Goal: Transaction & Acquisition: Purchase product/service

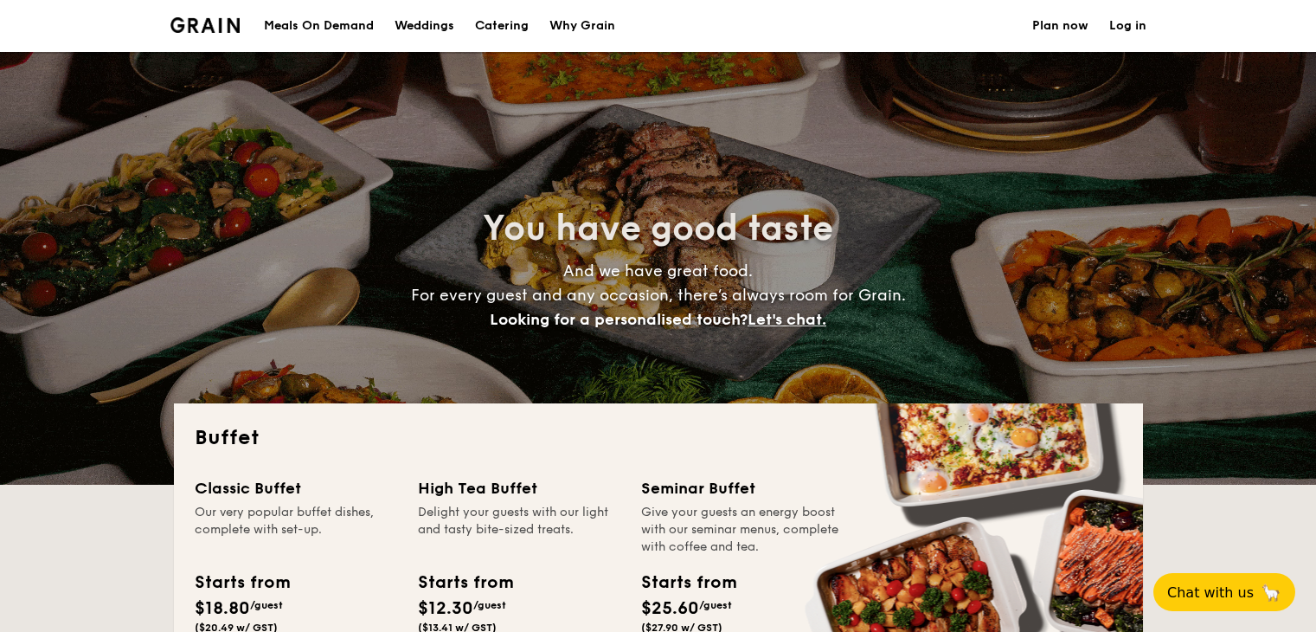
select select
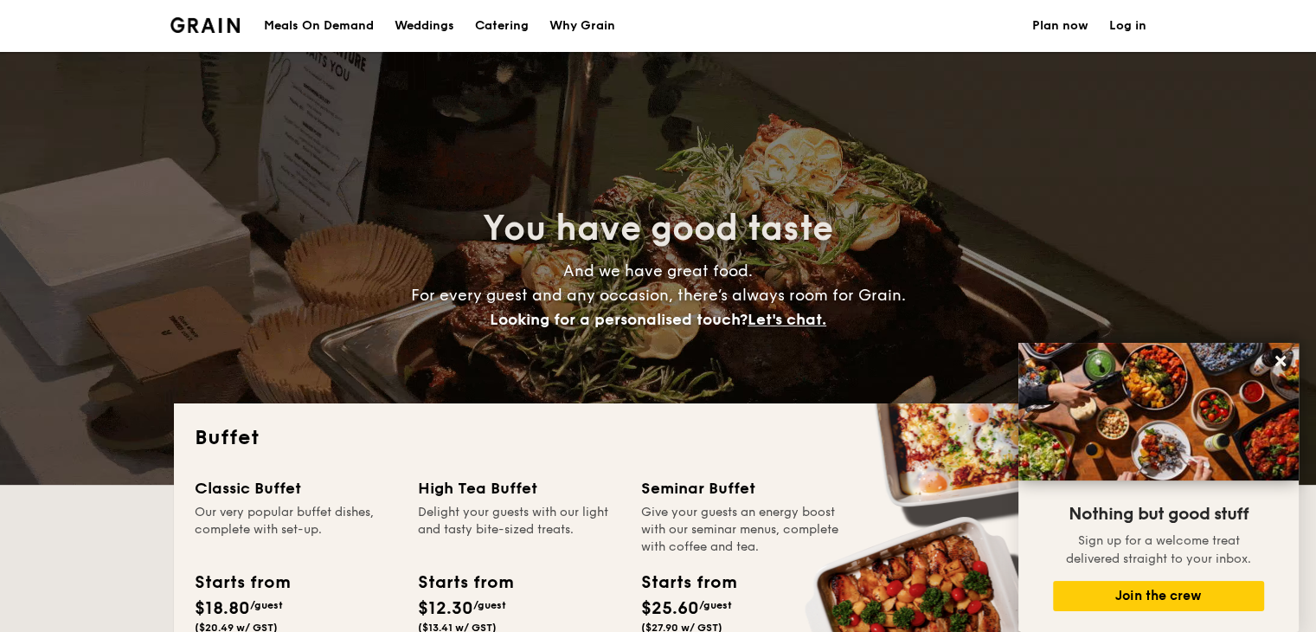
click at [471, 22] on link "Catering" at bounding box center [502, 26] width 74 height 52
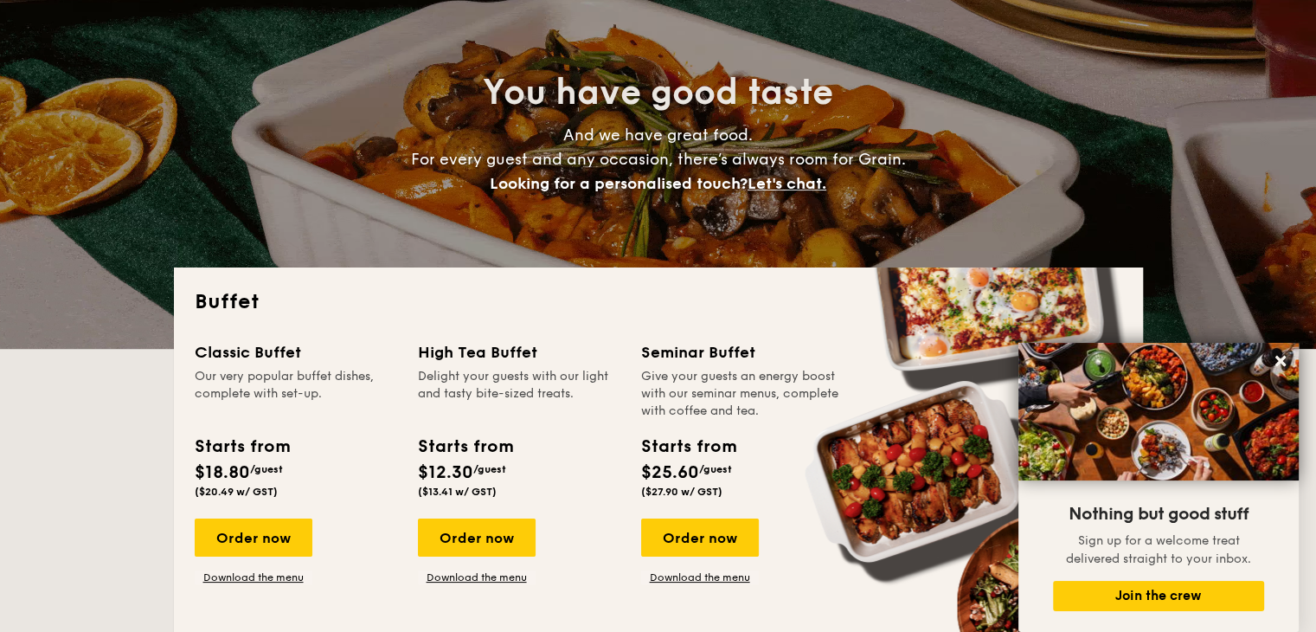
scroll to position [346, 0]
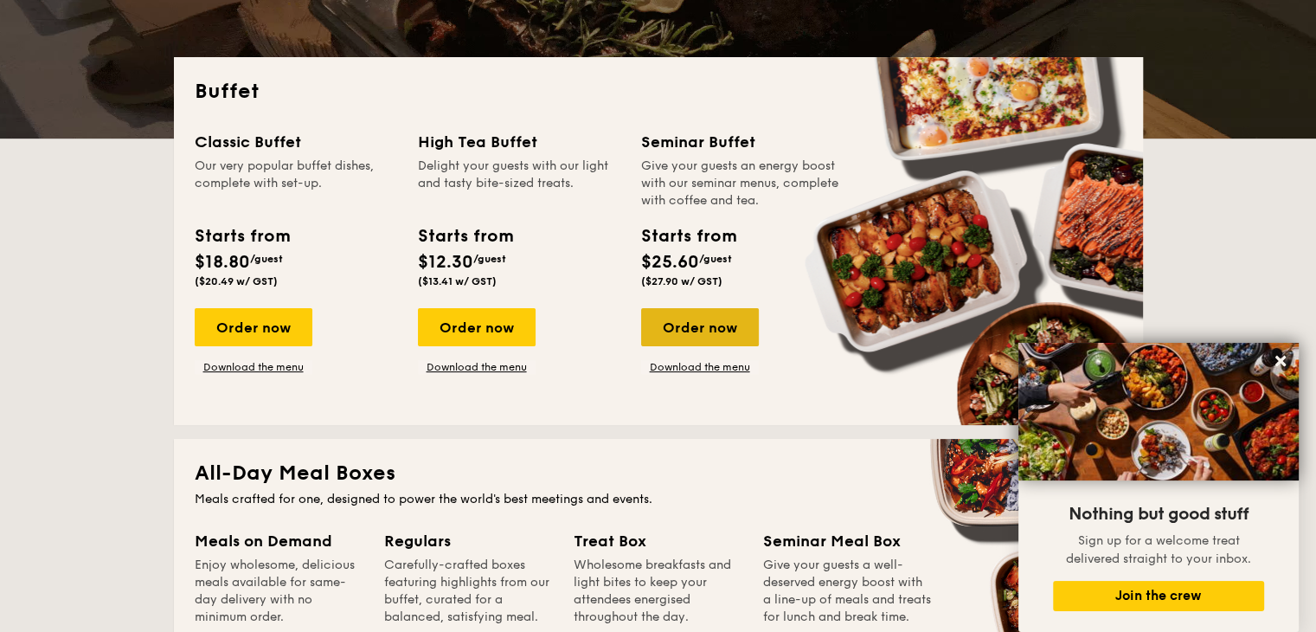
click at [730, 322] on div "Order now" at bounding box center [700, 327] width 118 height 38
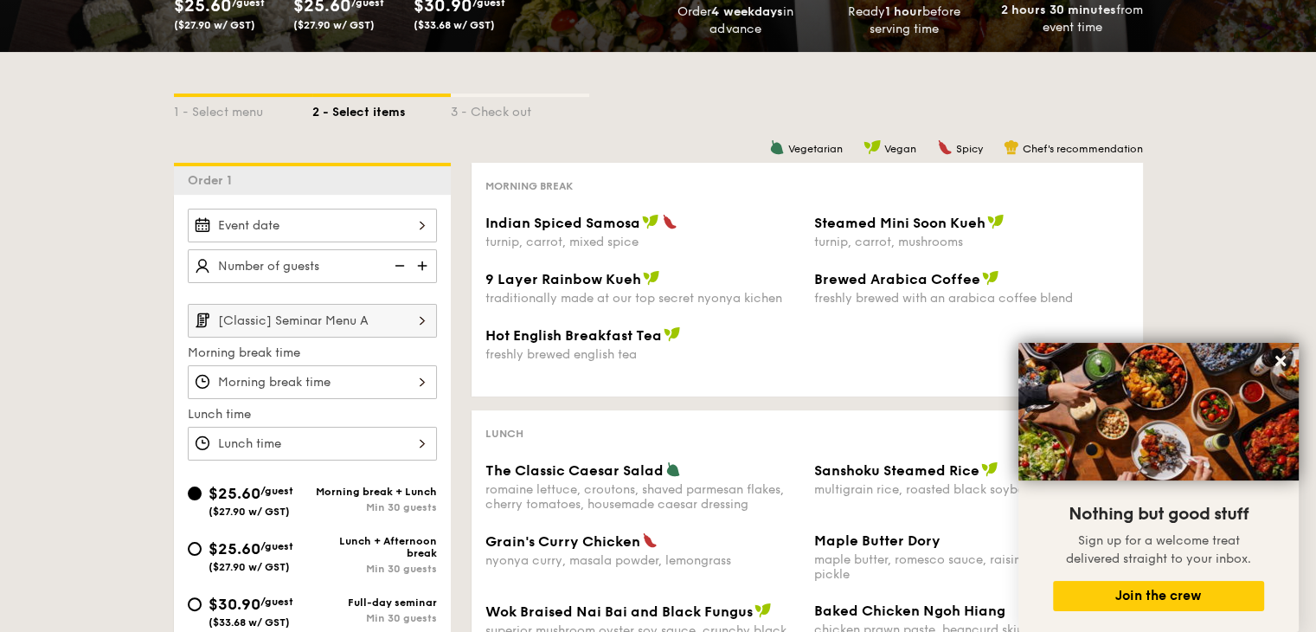
scroll to position [433, 0]
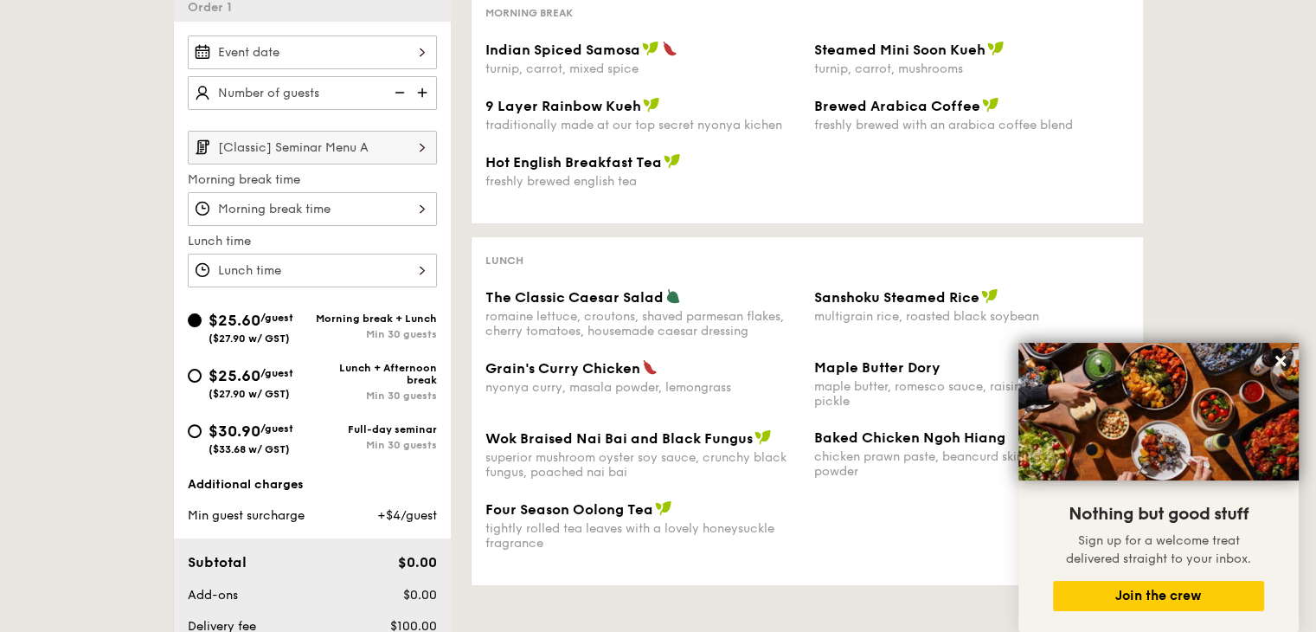
click at [220, 433] on span "$30.90" at bounding box center [235, 430] width 52 height 19
click at [202, 433] on input "$30.90 /guest ($33.68 w/ GST) Full-day seminar Min 30 guests" at bounding box center [195, 431] width 14 height 14
radio input "true"
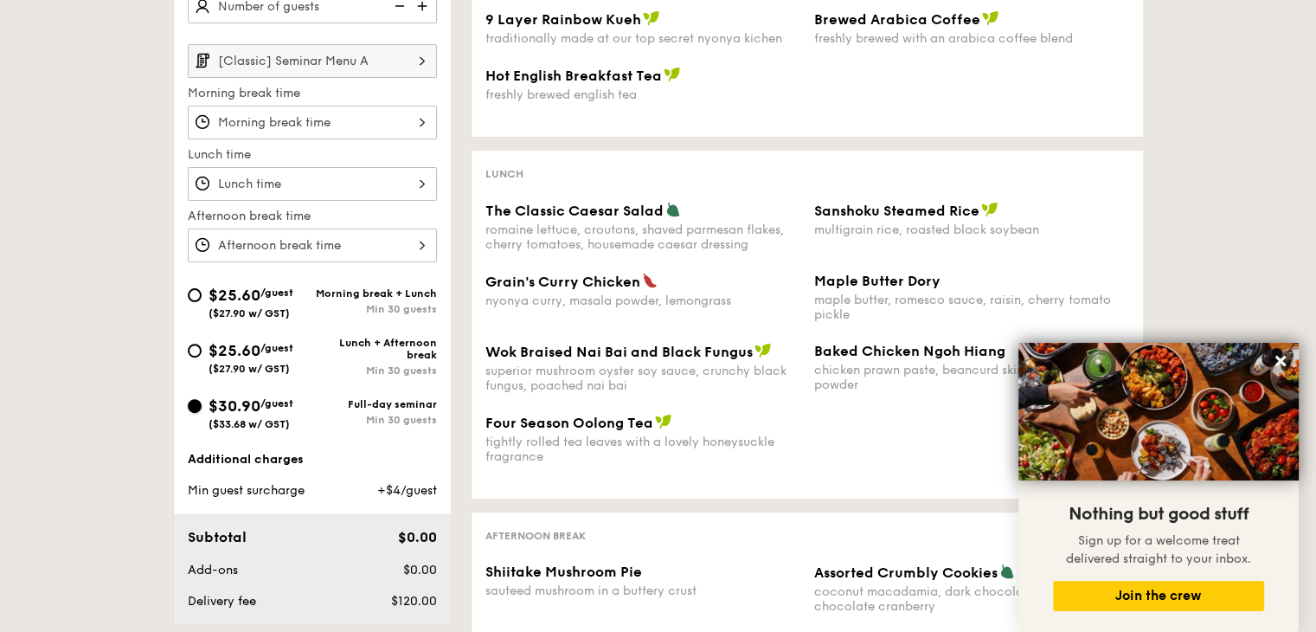
scroll to position [346, 0]
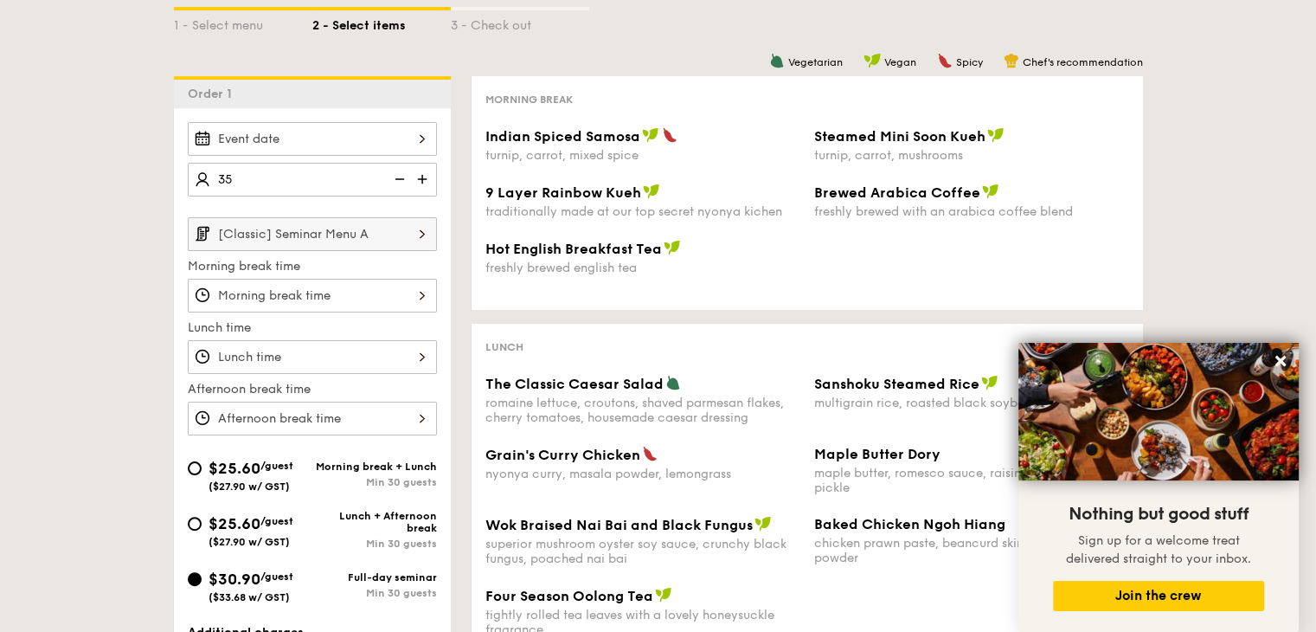
type input "35 guests"
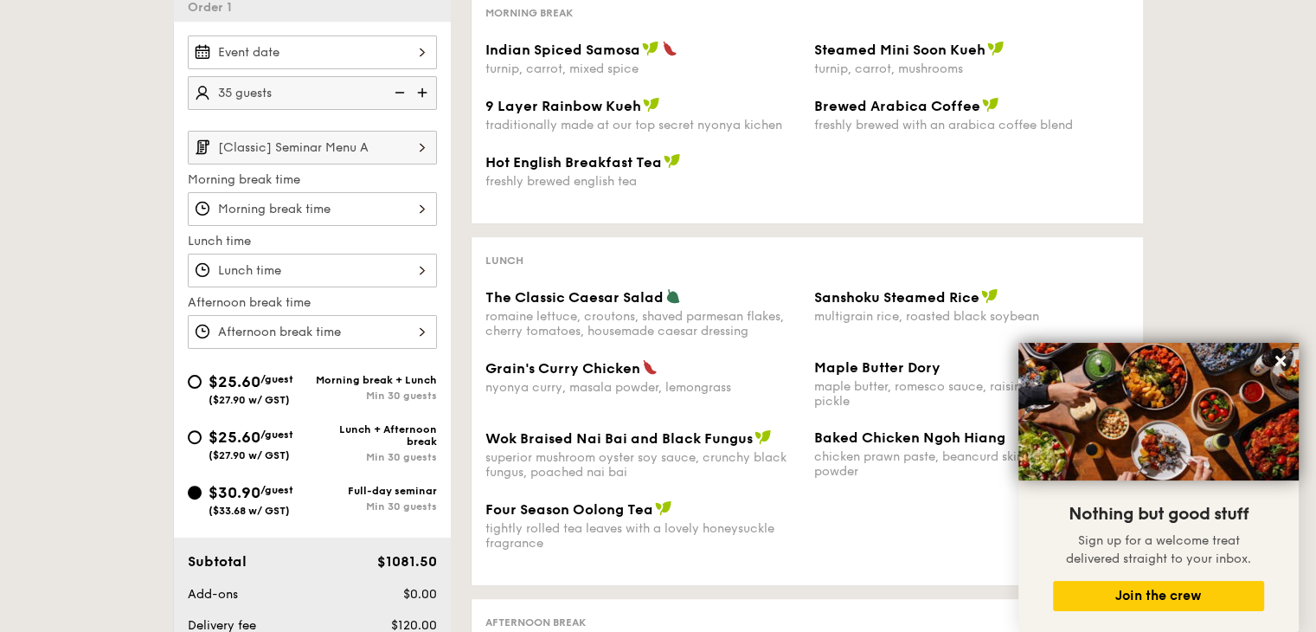
scroll to position [260, 0]
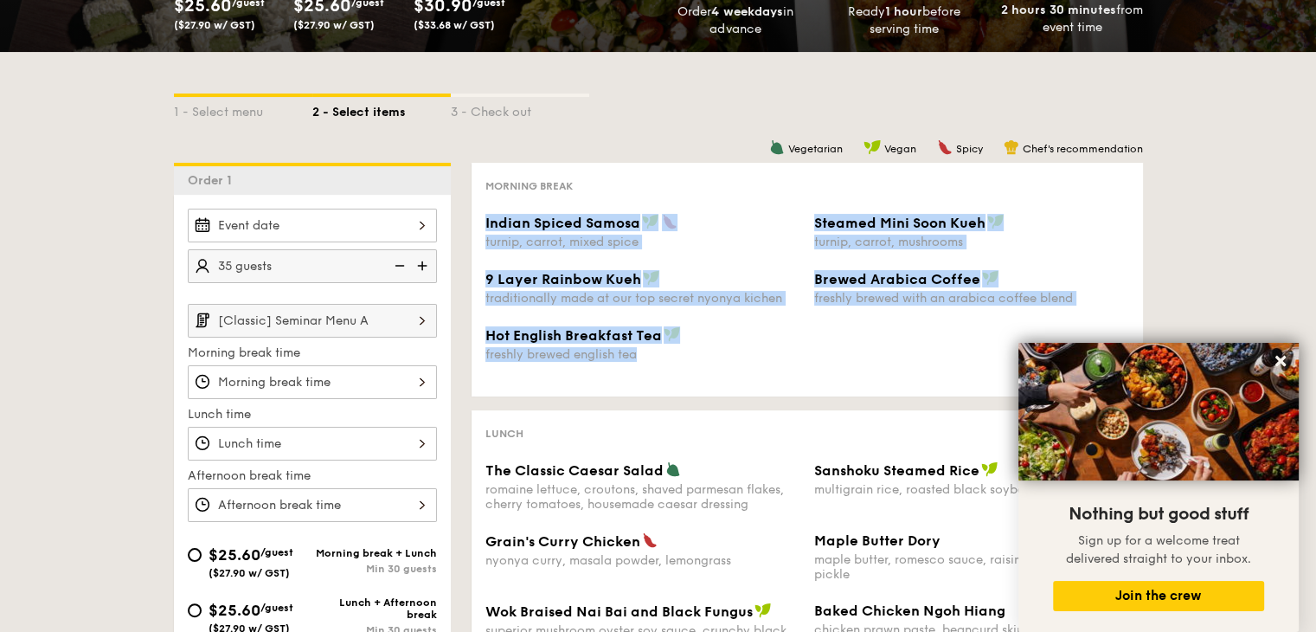
drag, startPoint x: 674, startPoint y: 367, endPoint x: 486, endPoint y: 218, distance: 239.6
click at [486, 218] on div "Indian Spiced Samosa turnip, carrot, mixed spice Steamed Mini Soon Kueh turnip,…" at bounding box center [807, 298] width 644 height 169
copy div "Indian Spiced Samosa turnip, carrot, mixed spice Steamed Mini Soon Kueh turnip,…"
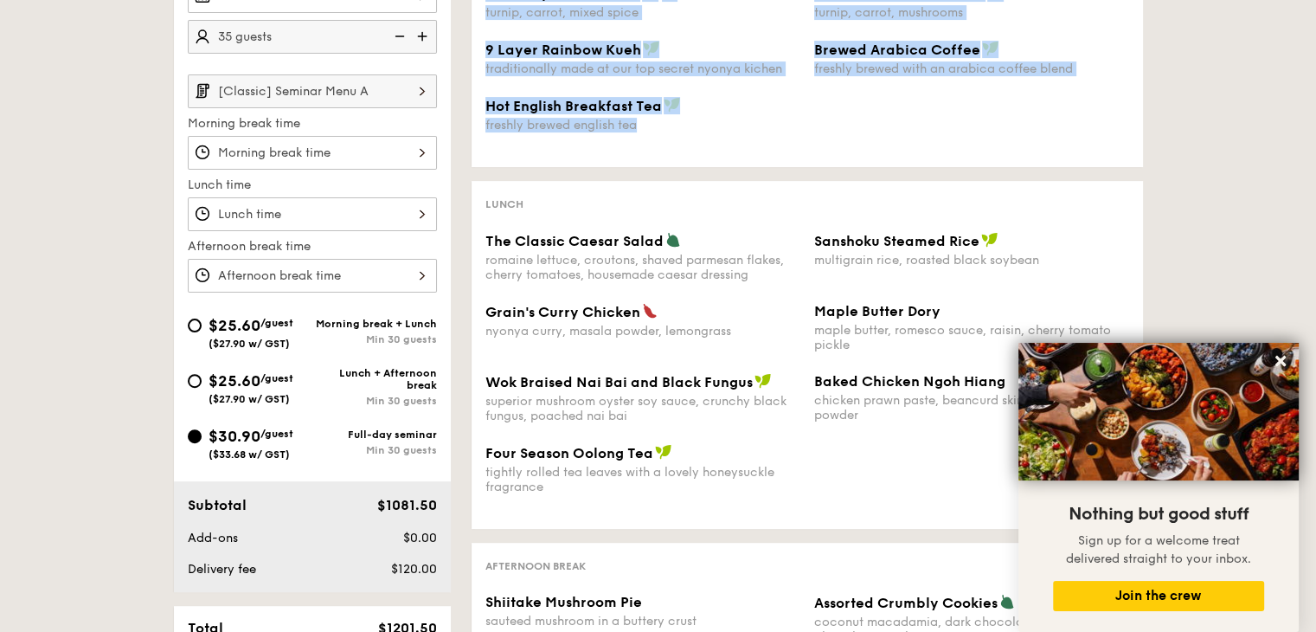
scroll to position [519, 0]
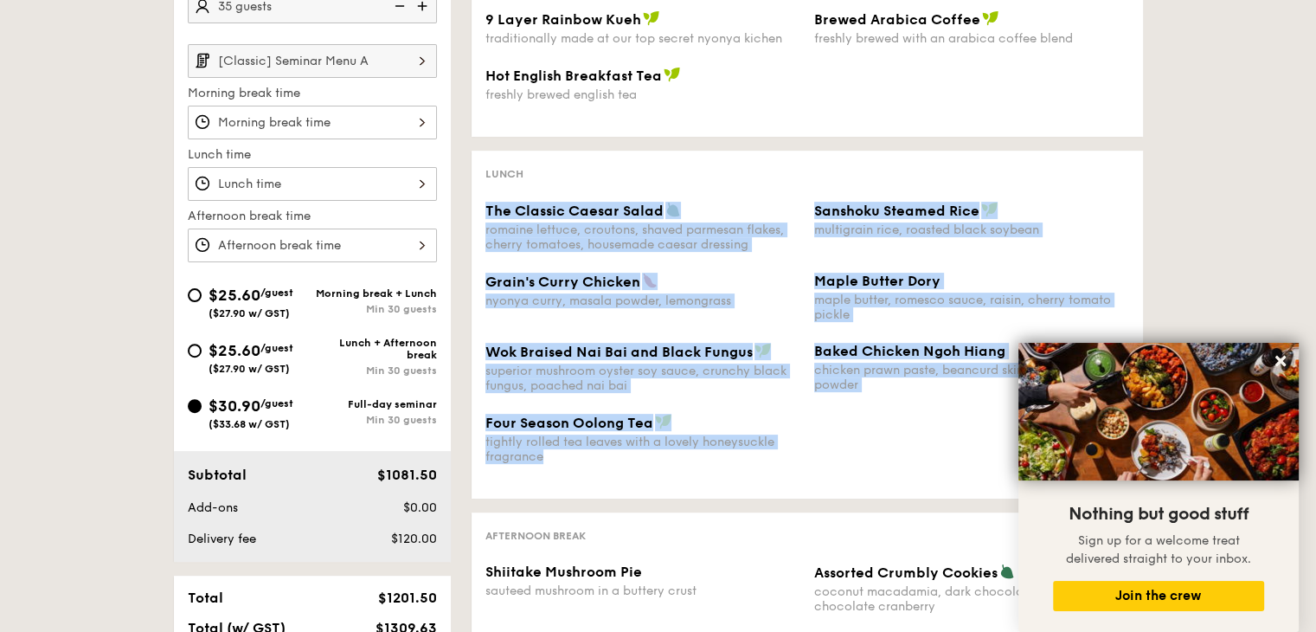
drag, startPoint x: 485, startPoint y: 210, endPoint x: 694, endPoint y: 463, distance: 328.2
click at [694, 463] on div "The Classic Caesar Salad romaine lettuce, croutons, shaved parmesan flakes, che…" at bounding box center [807, 343] width 644 height 283
copy div "The Classic Caesar Salad romaine lettuce, croutons, shaved parmesan flakes, che…"
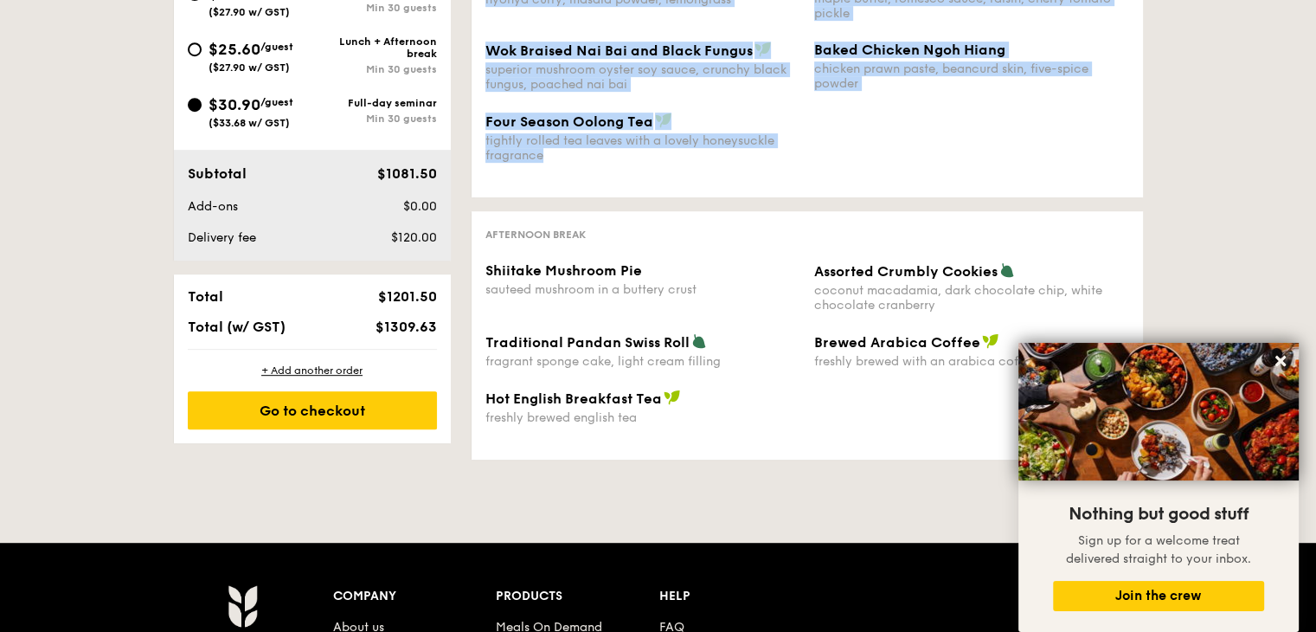
scroll to position [865, 0]
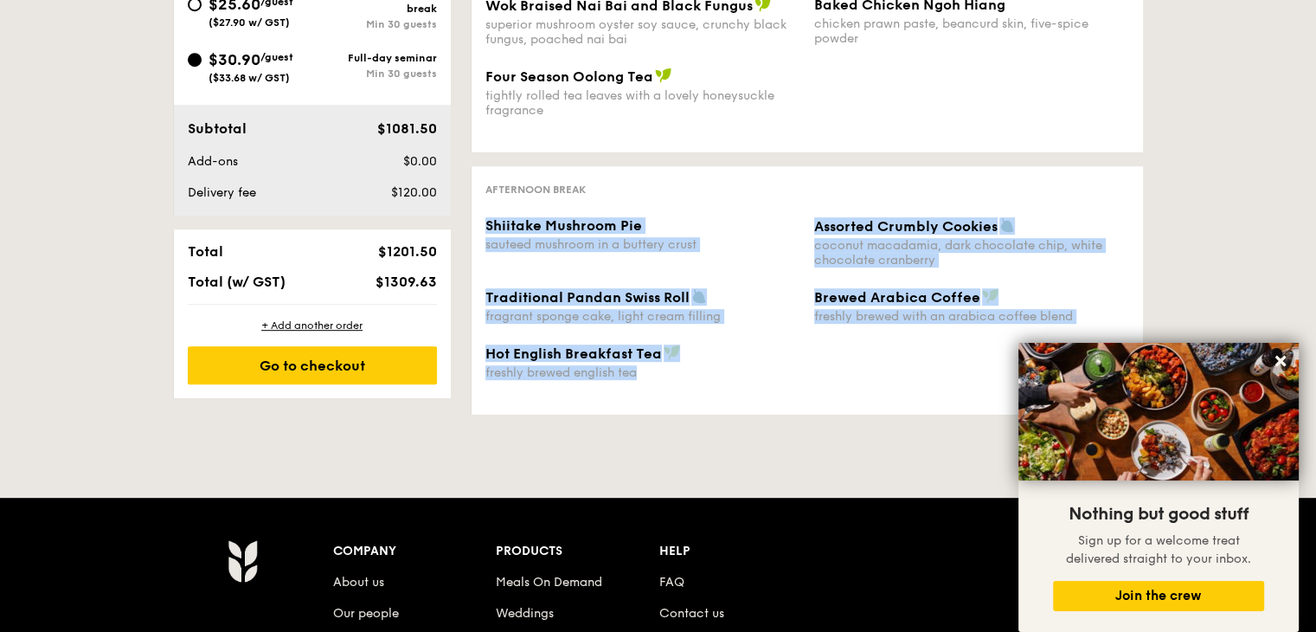
drag, startPoint x: 661, startPoint y: 382, endPoint x: 483, endPoint y: 219, distance: 241.3
click at [483, 219] on div "Afternoon break Shiitake Mushroom Pie sauteed mushroom in a buttery crust Assor…" at bounding box center [807, 290] width 671 height 248
copy div "Shiitake Mushroom Pie sauteed mushroom in a buttery crust Assorted Crumbly Cook…"
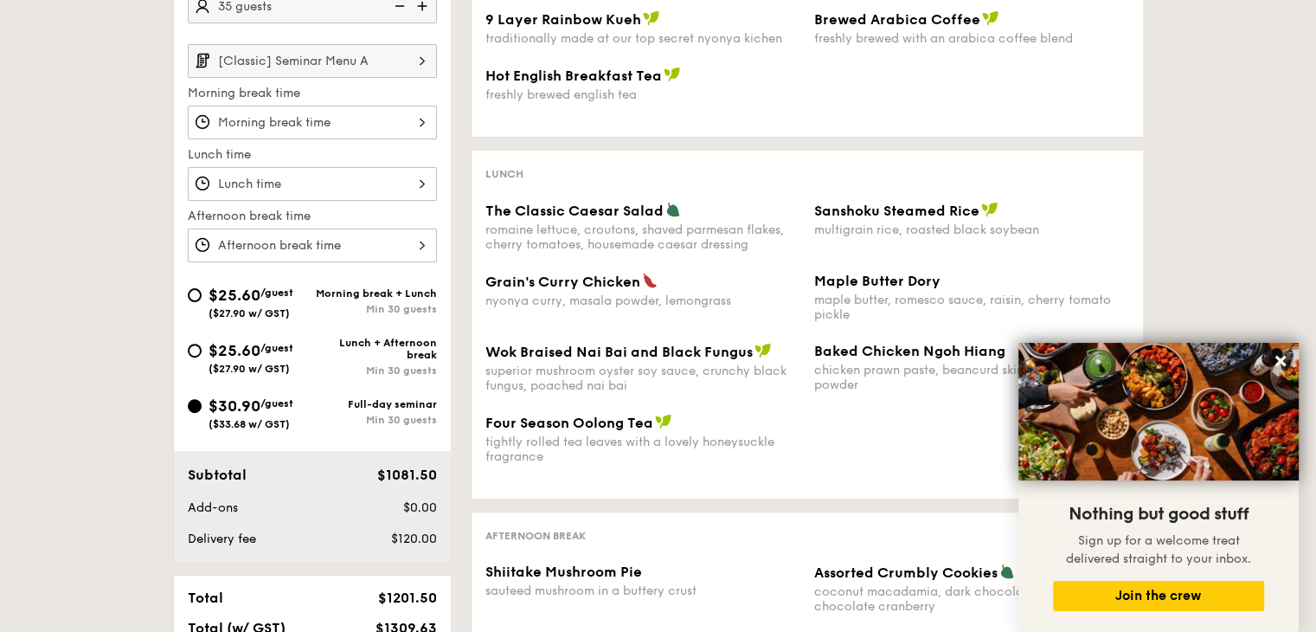
scroll to position [606, 0]
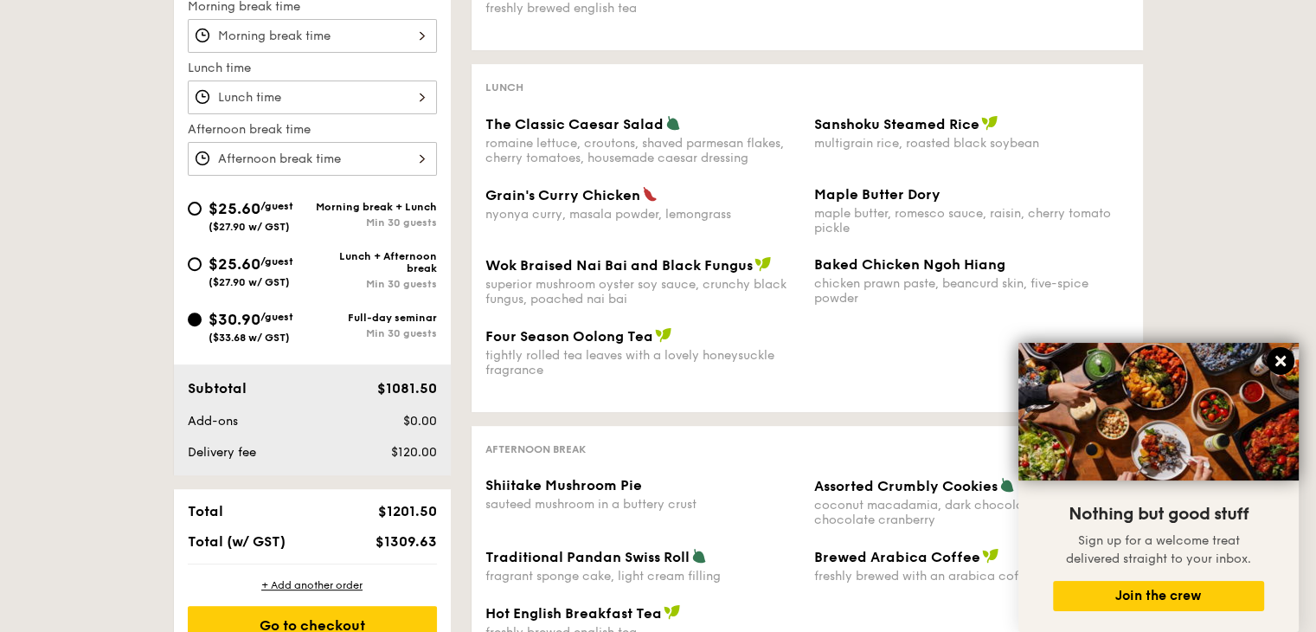
click at [1271, 364] on button at bounding box center [1281, 361] width 28 height 28
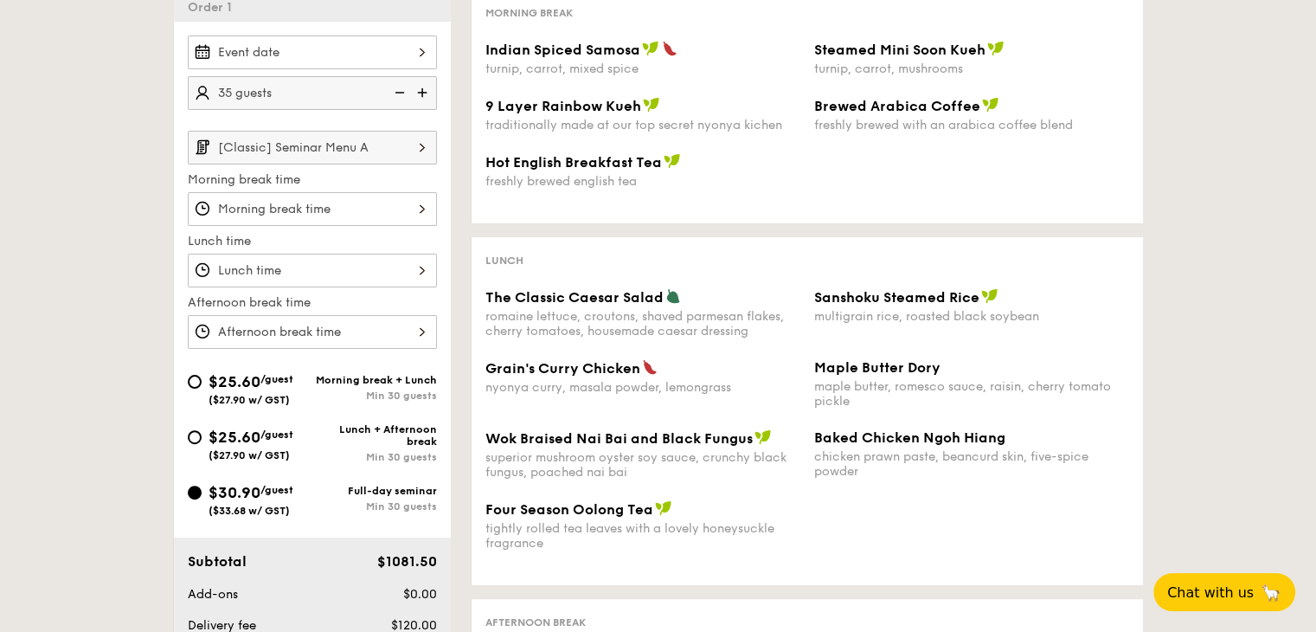
scroll to position [346, 0]
